Goal: Task Accomplishment & Management: Manage account settings

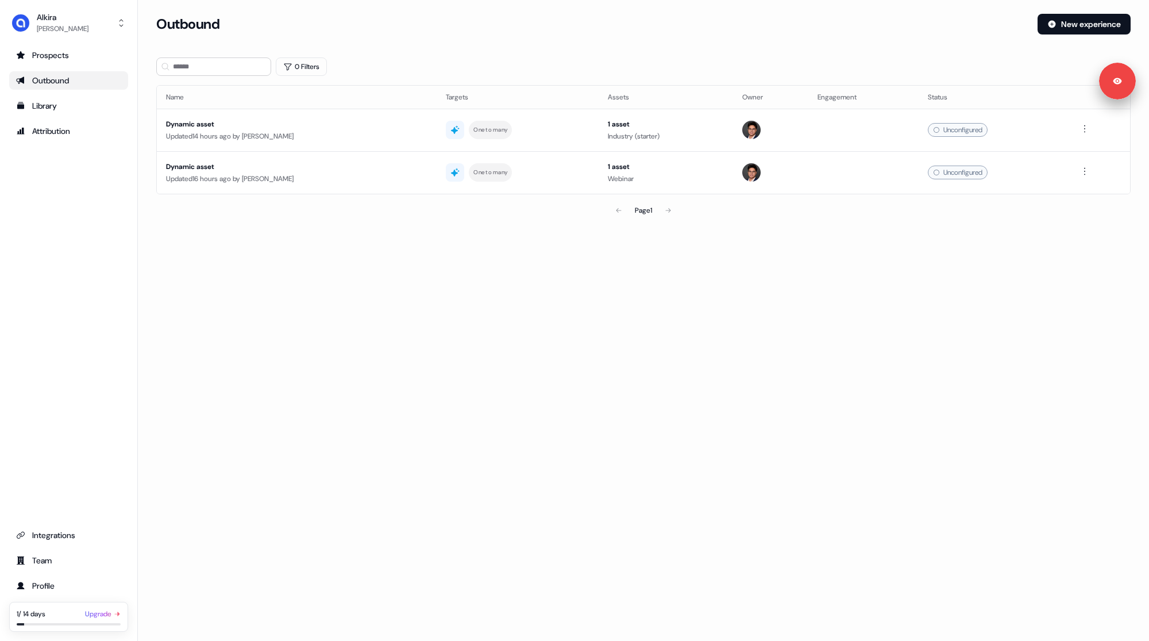
click at [96, 615] on link "Upgrade" at bounding box center [103, 613] width 36 height 11
click at [243, 279] on div "Loading... Outbound New experience 0 Filters Name Targets Assets Owner Engageme…" at bounding box center [643, 320] width 1011 height 641
click at [102, 614] on link "Upgrade" at bounding box center [103, 613] width 36 height 11
click at [594, 297] on div "Loading... Outbound New experience 0 Filters Name Targets Assets Owner Engageme…" at bounding box center [643, 320] width 1011 height 641
click at [61, 566] on div "Team" at bounding box center [68, 560] width 105 height 11
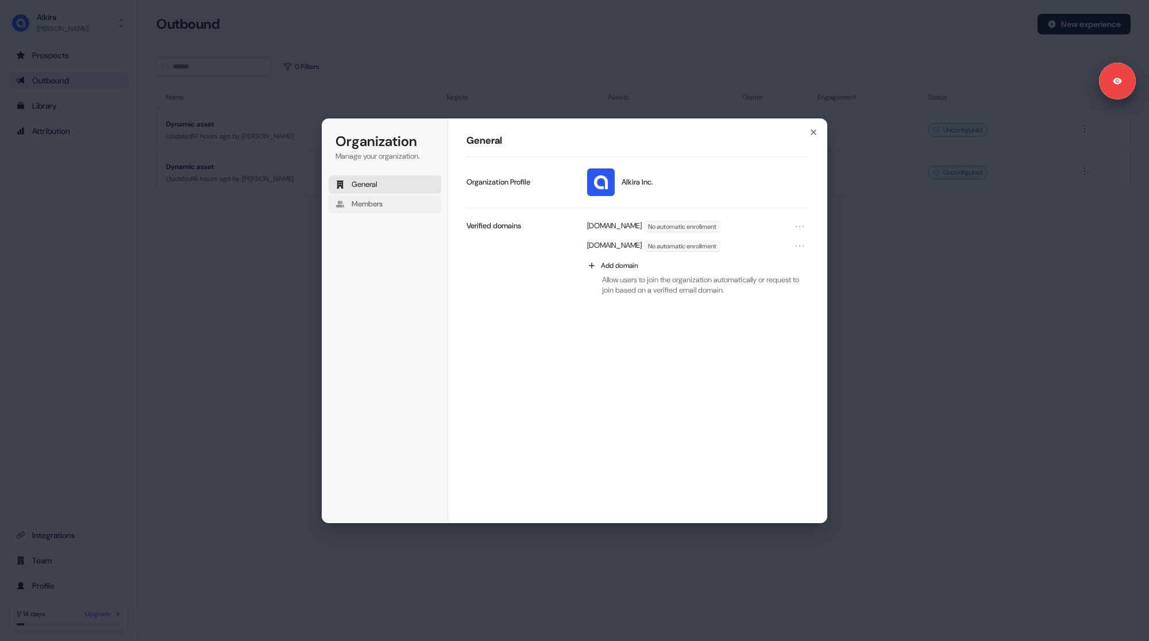
click at [396, 202] on button "Members" at bounding box center [385, 204] width 113 height 18
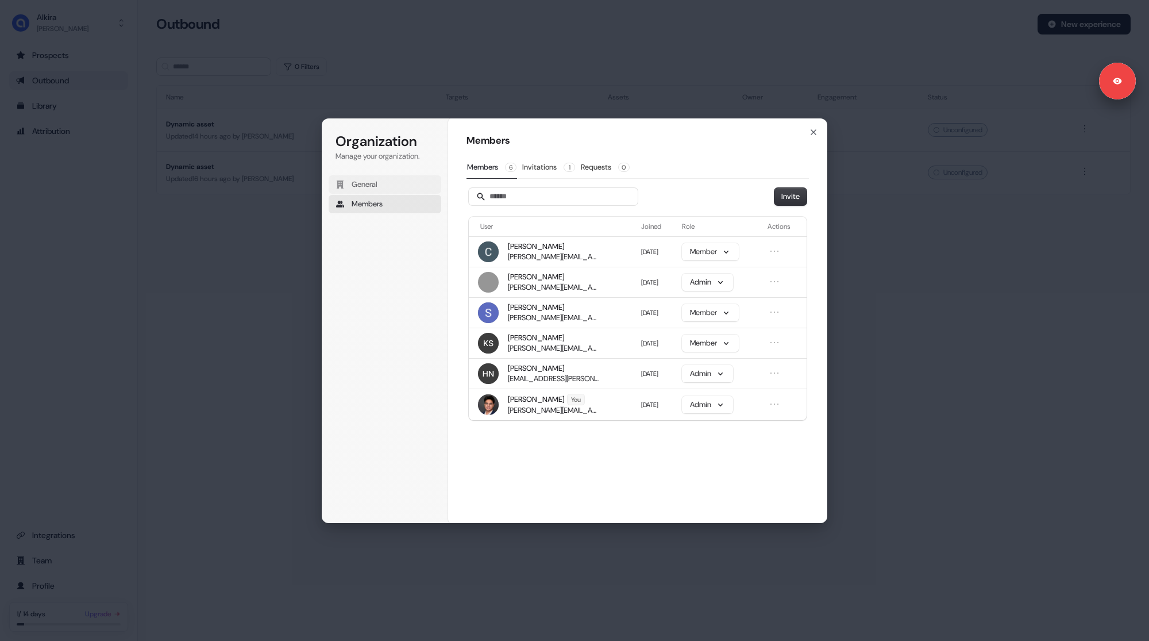
click at [383, 180] on button "General" at bounding box center [385, 184] width 113 height 18
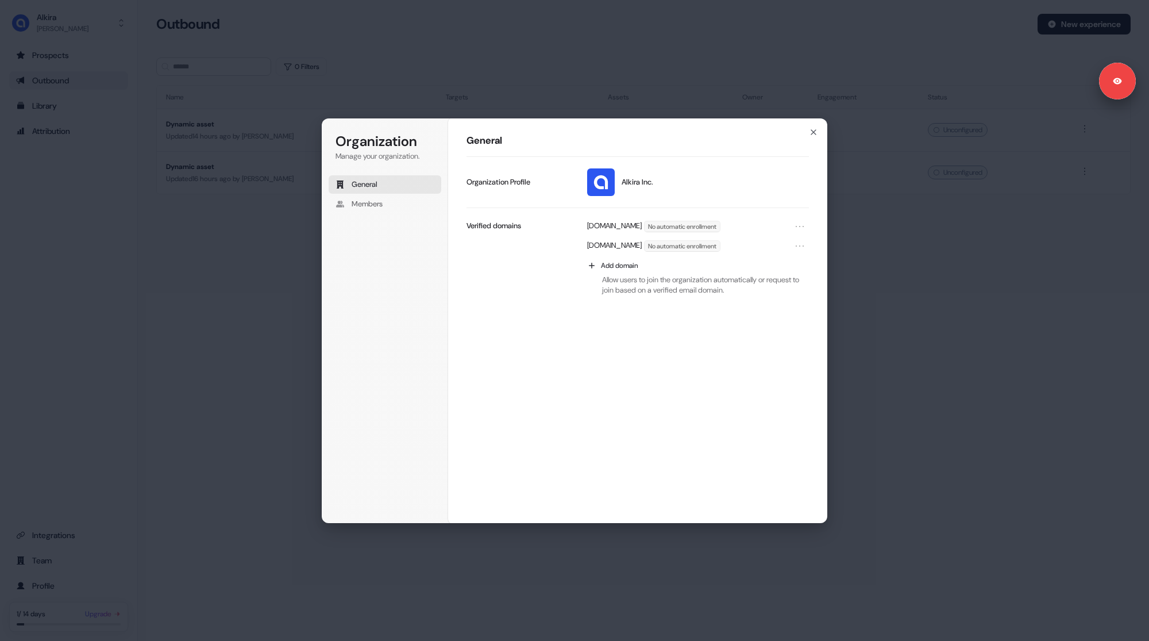
click at [145, 502] on div "Organization Manage your organization. General Members Organization General Alk…" at bounding box center [574, 320] width 1149 height 641
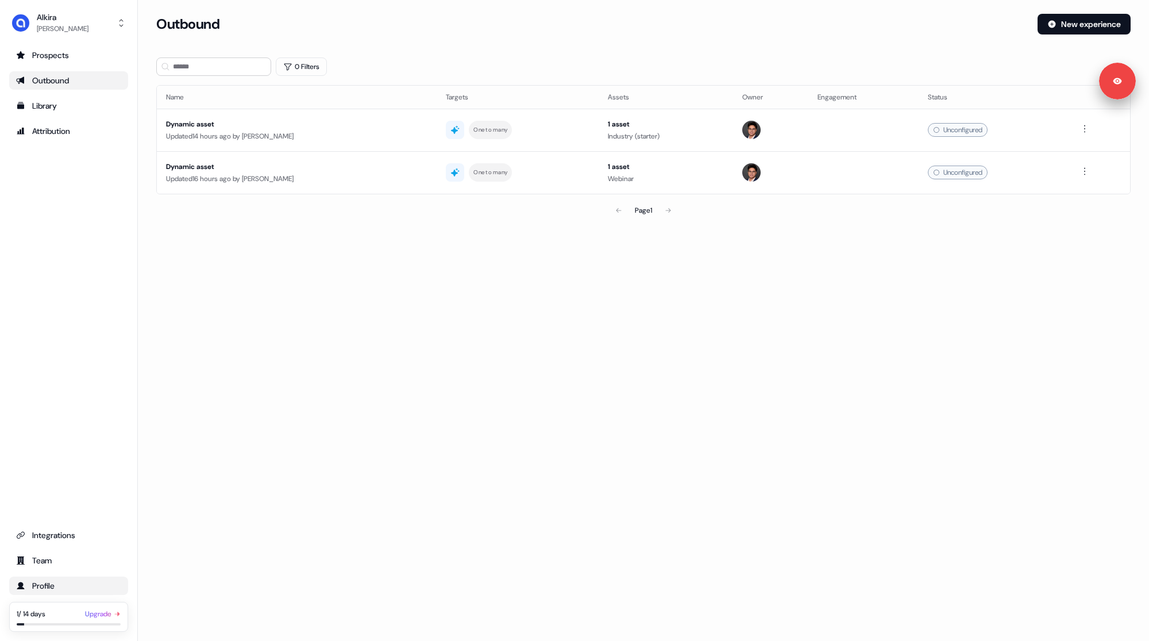
click at [49, 585] on div "Profile" at bounding box center [68, 585] width 105 height 11
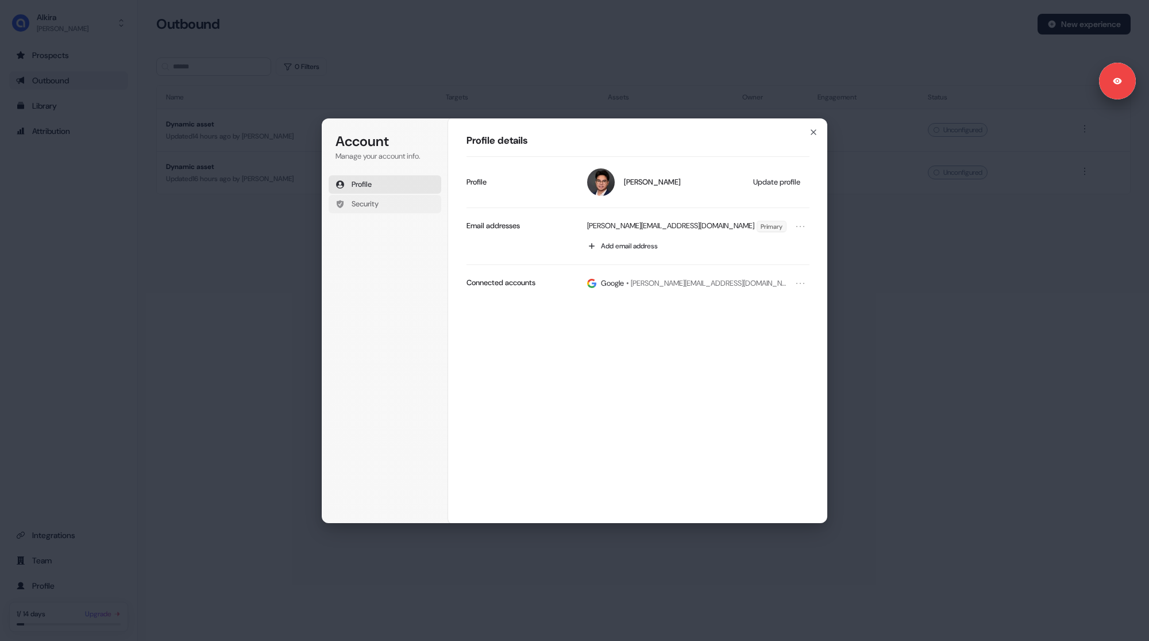
click at [386, 199] on button "Security" at bounding box center [385, 204] width 113 height 18
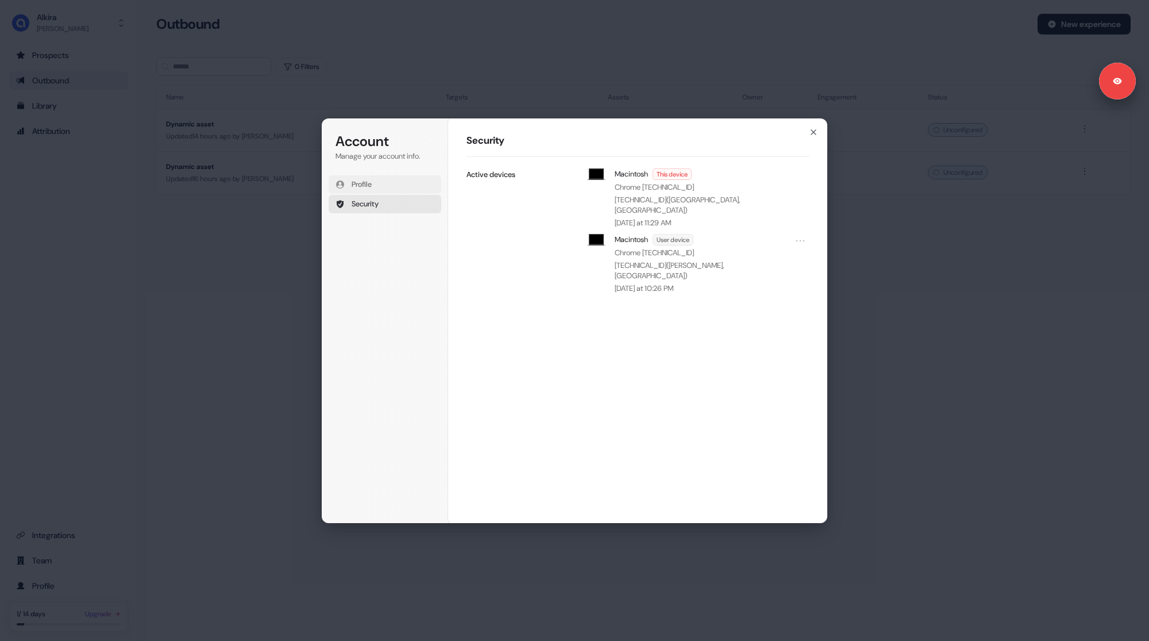
click at [376, 184] on button "Profile" at bounding box center [385, 184] width 113 height 18
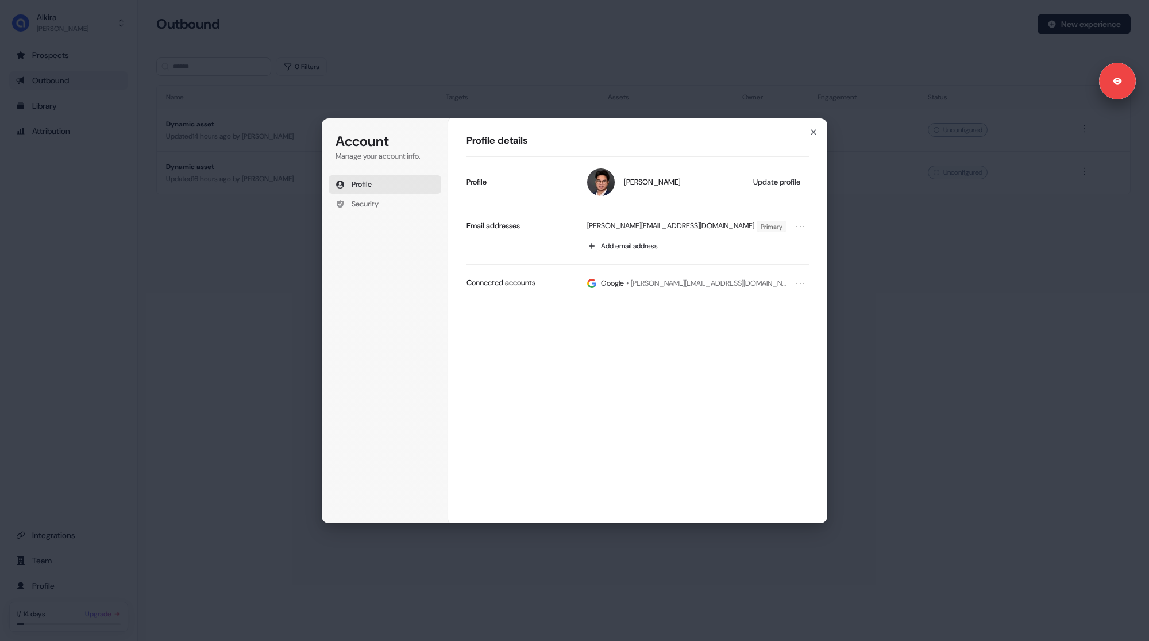
click at [553, 130] on div "Profile details Hugh Le Update profile Profile hugh.le@alkira.net Primary Add e…" at bounding box center [638, 321] width 380 height 406
click at [542, 101] on div "Account Manage your account info. Profile Security Account Profile details Hugh…" at bounding box center [574, 320] width 1149 height 641
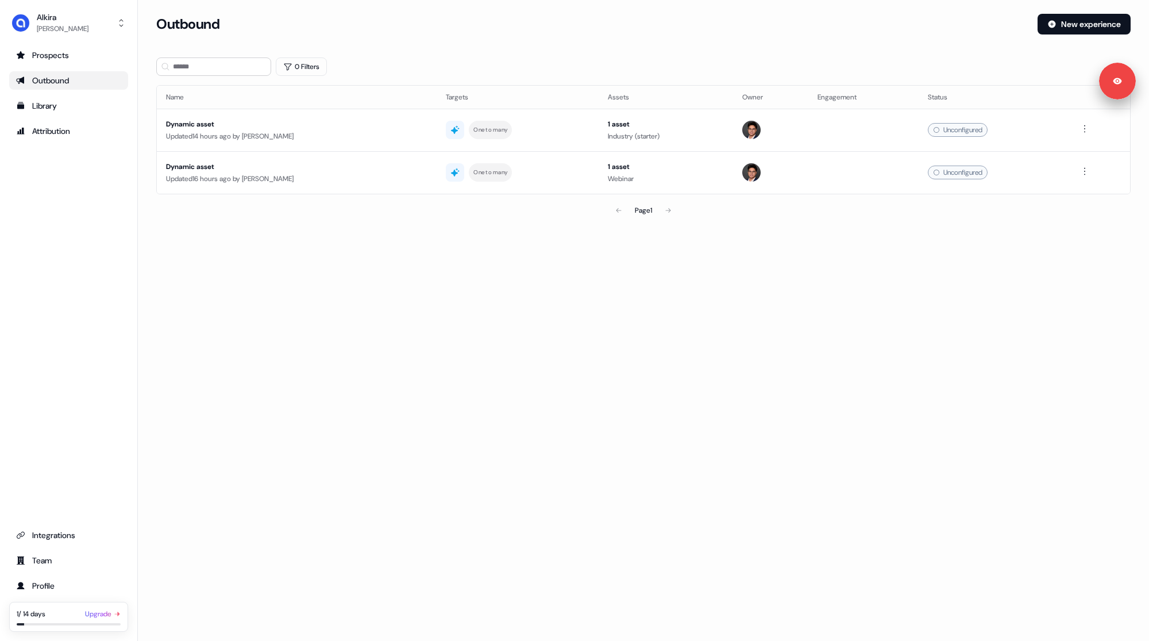
click at [184, 290] on div "Loading... Outbound New experience 0 Filters Name Targets Assets Owner Engageme…" at bounding box center [643, 320] width 1011 height 641
click at [128, 238] on div "Prospects Outbound Library Attribution Integrations Team Profile" at bounding box center [68, 339] width 119 height 586
click at [122, 269] on div "Prospects Outbound Library Attribution Integrations Team Profile" at bounding box center [68, 339] width 119 height 586
click at [388, 125] on div "Dynamic asset" at bounding box center [296, 123] width 261 height 11
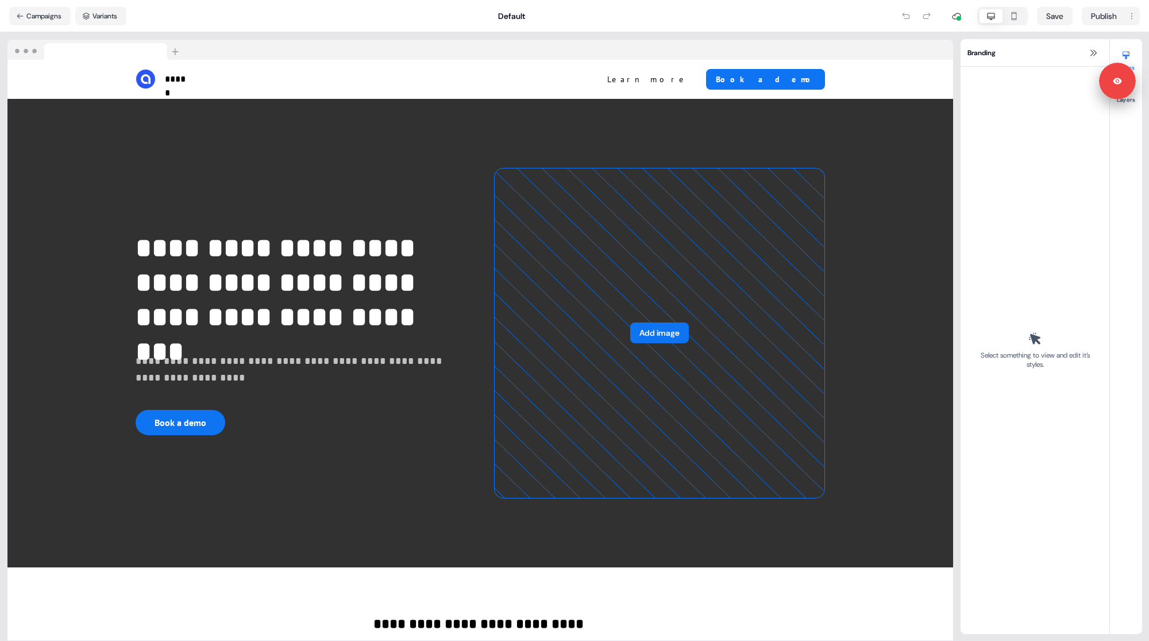
click at [355, 16] on div "Default" at bounding box center [511, 15] width 771 height 11
click at [44, 22] on button "Campaigns" at bounding box center [39, 16] width 61 height 18
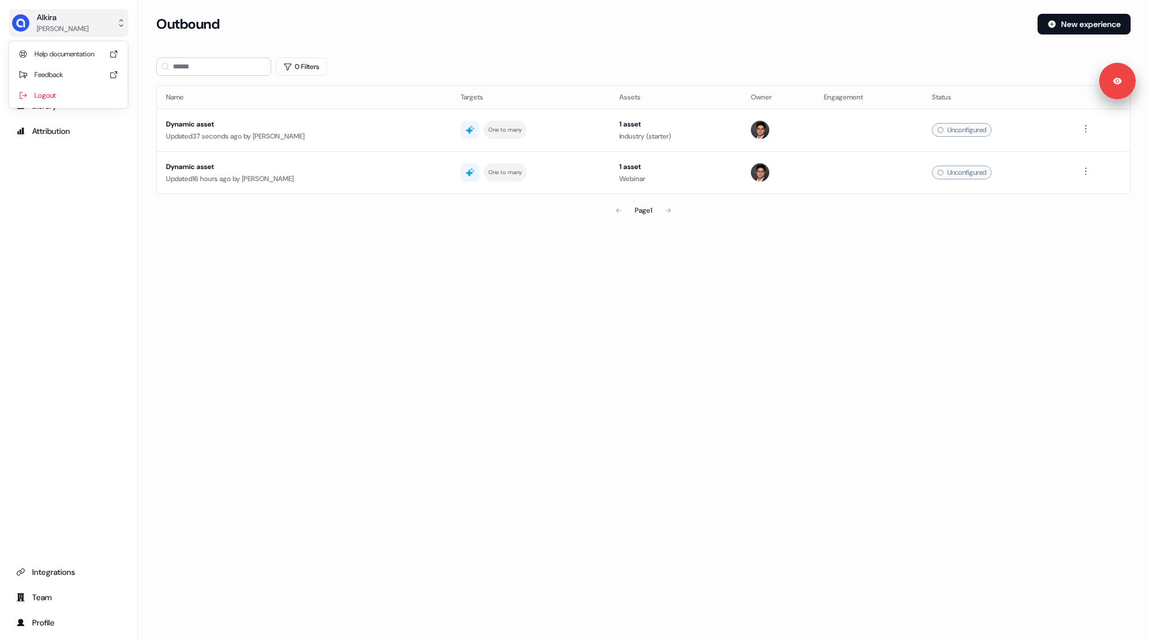
click at [59, 29] on div "Hugh Le" at bounding box center [63, 28] width 52 height 11
click at [61, 92] on div "Logout" at bounding box center [68, 95] width 109 height 21
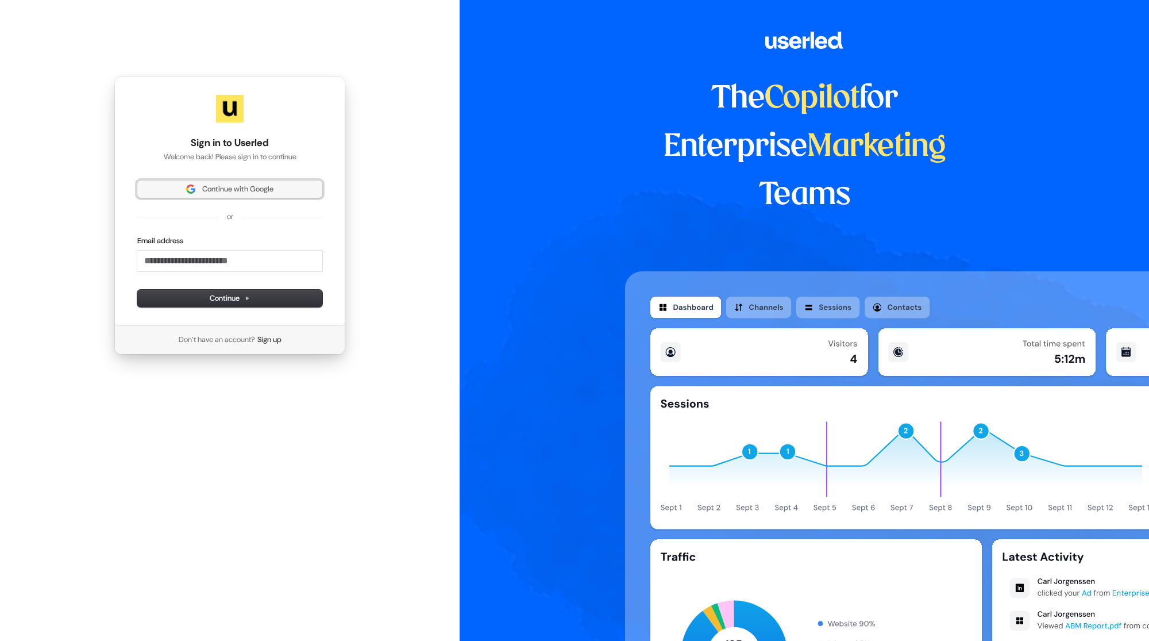
click at [229, 181] on button "Continue with Google" at bounding box center [229, 188] width 185 height 17
